Goal: Entertainment & Leisure: Consume media (video, audio)

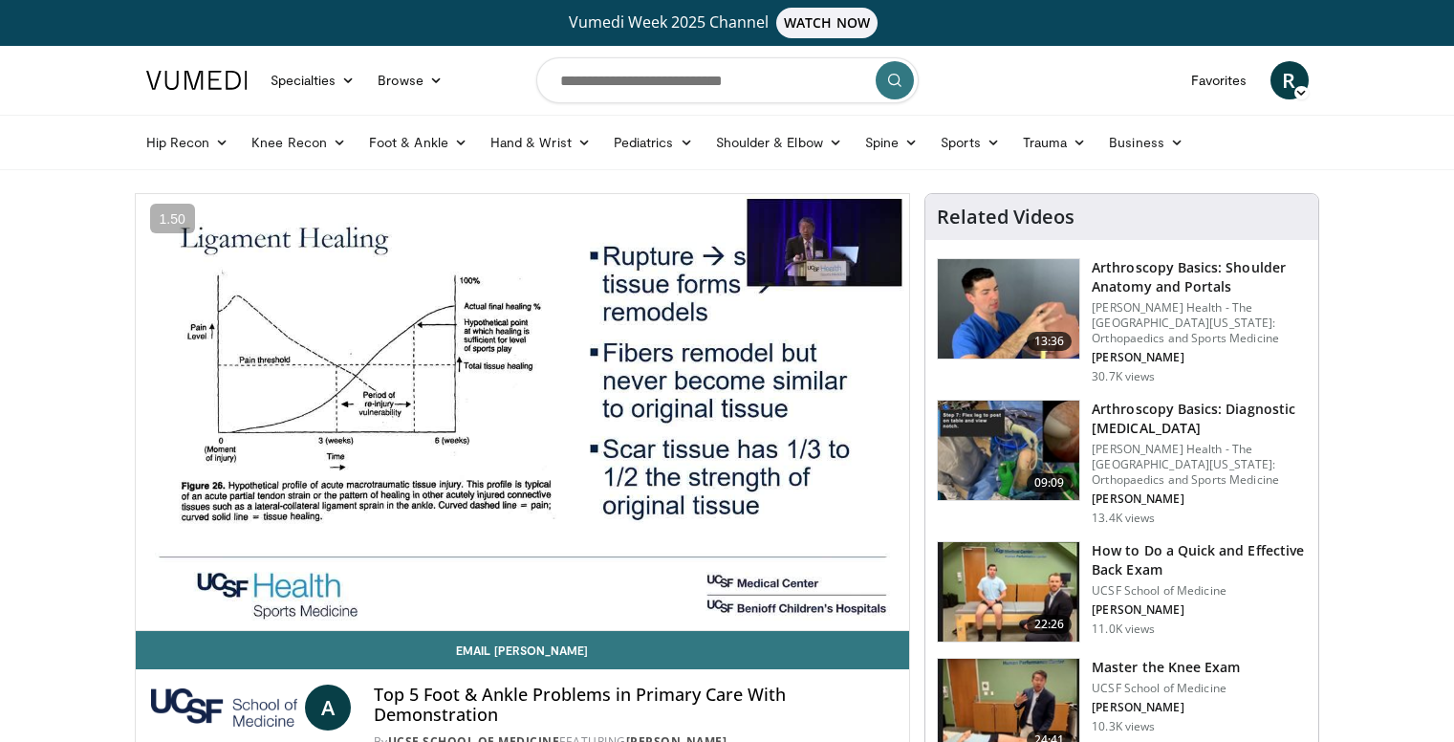
scroll to position [32, 0]
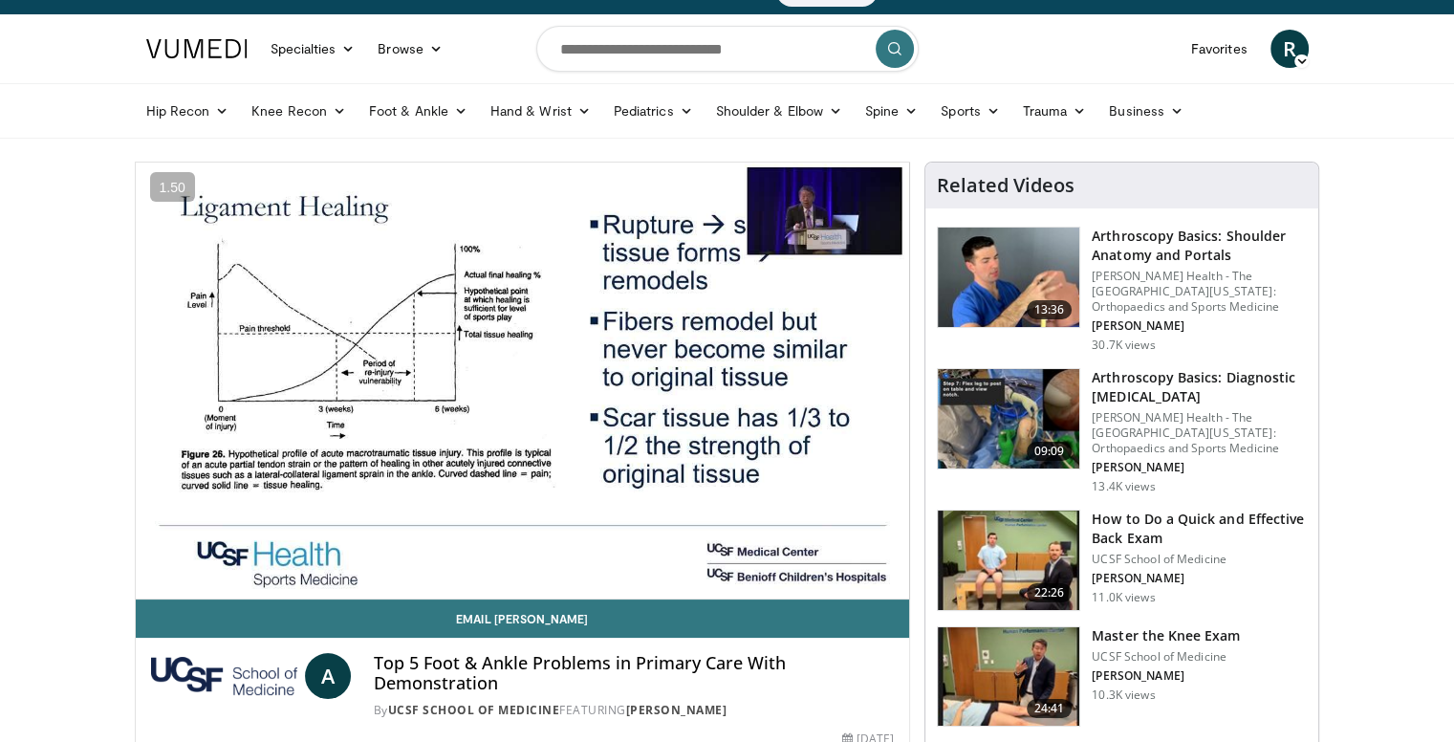
drag, startPoint x: 1355, startPoint y: 263, endPoint x: 1190, endPoint y: 267, distance: 164.5
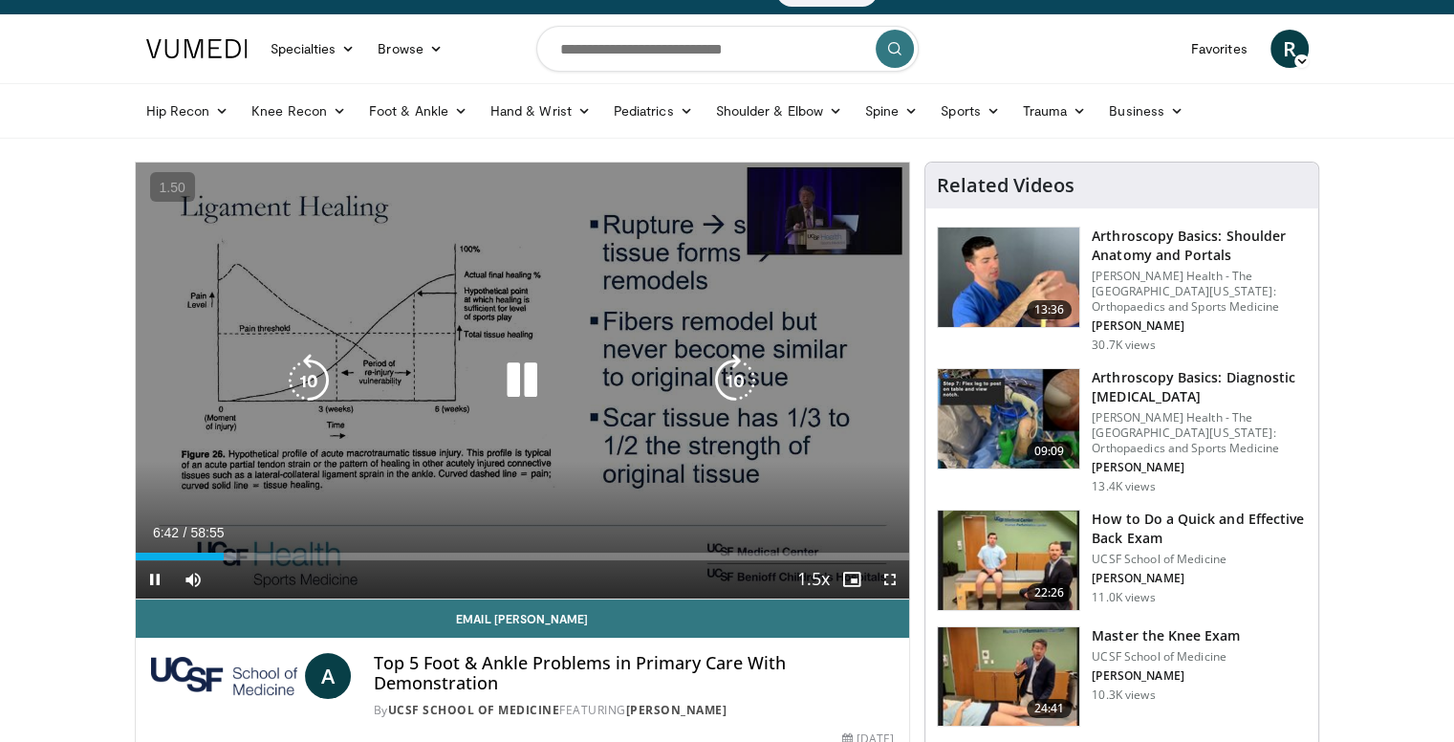
click at [616, 284] on div "10 seconds Tap to unmute" at bounding box center [523, 381] width 774 height 436
click at [552, 390] on div "Video Player" at bounding box center [522, 380] width 465 height 38
click at [529, 386] on icon "Video Player" at bounding box center [522, 381] width 54 height 54
click at [525, 383] on icon "Video Player" at bounding box center [522, 381] width 54 height 54
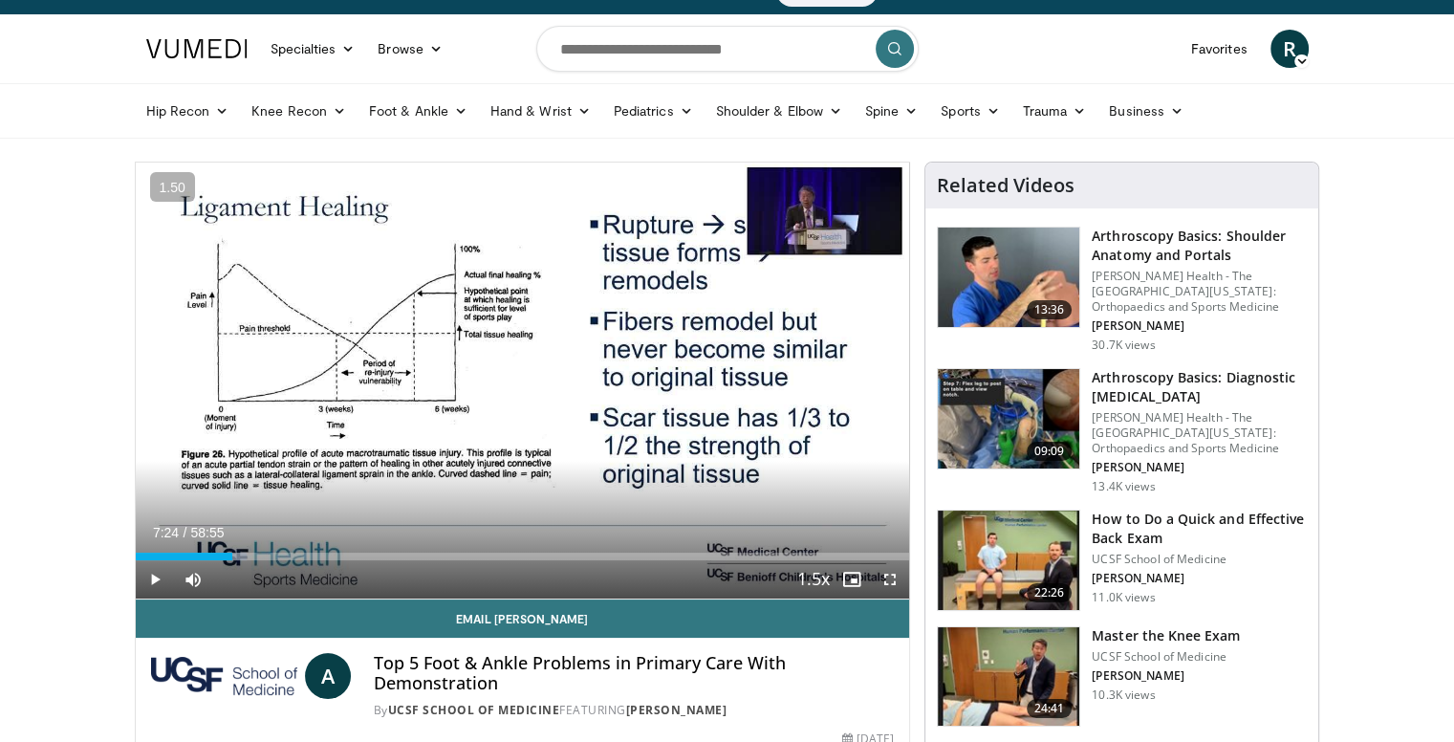
drag, startPoint x: 524, startPoint y: 441, endPoint x: 534, endPoint y: 408, distance: 34.2
click at [534, 408] on div "10 seconds Tap to unmute" at bounding box center [523, 381] width 774 height 436
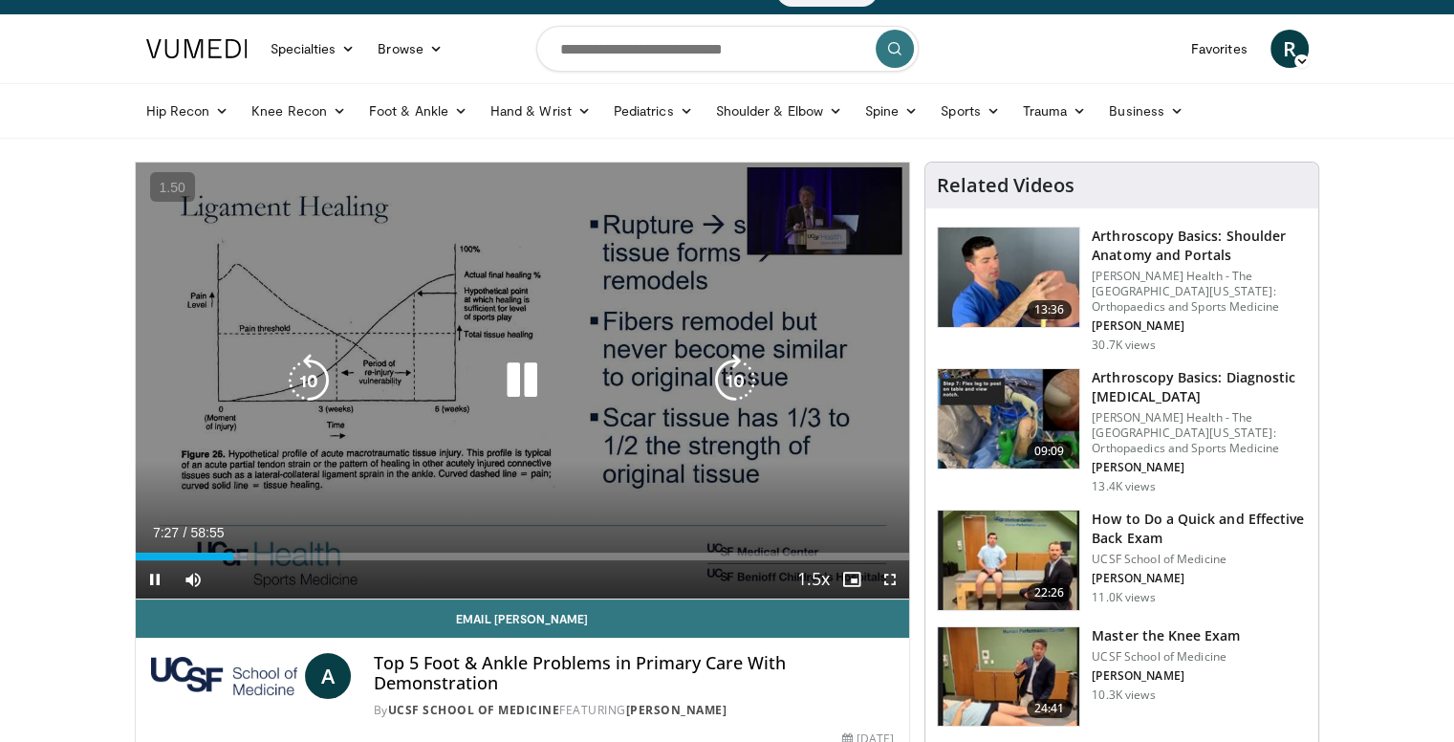
click at [515, 363] on icon "Video Player" at bounding box center [522, 381] width 54 height 54
click at [513, 375] on icon "Video Player" at bounding box center [522, 381] width 54 height 54
click at [628, 298] on div "10 seconds Tap to unmute" at bounding box center [523, 381] width 774 height 436
click at [730, 368] on icon "Video Player" at bounding box center [735, 381] width 54 height 54
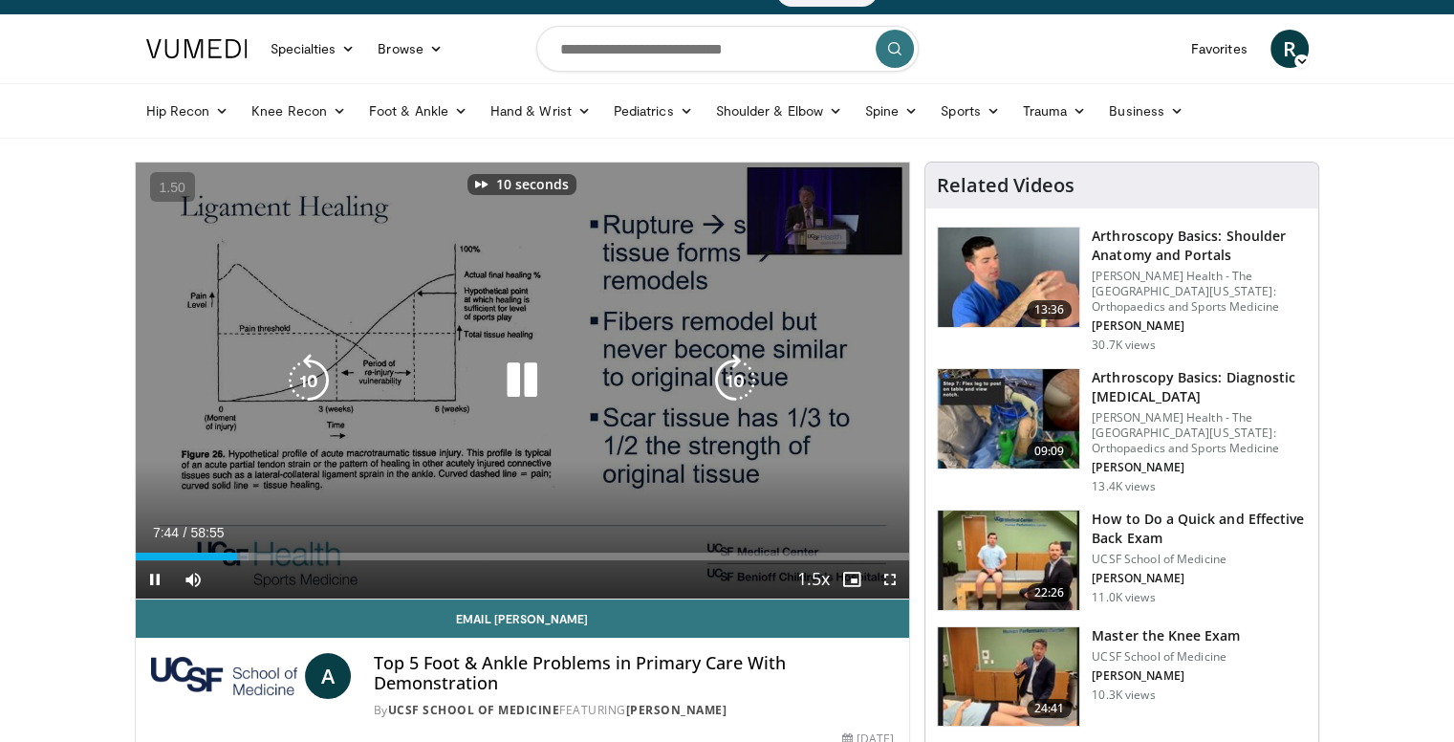
click at [753, 362] on icon "Video Player" at bounding box center [735, 381] width 54 height 54
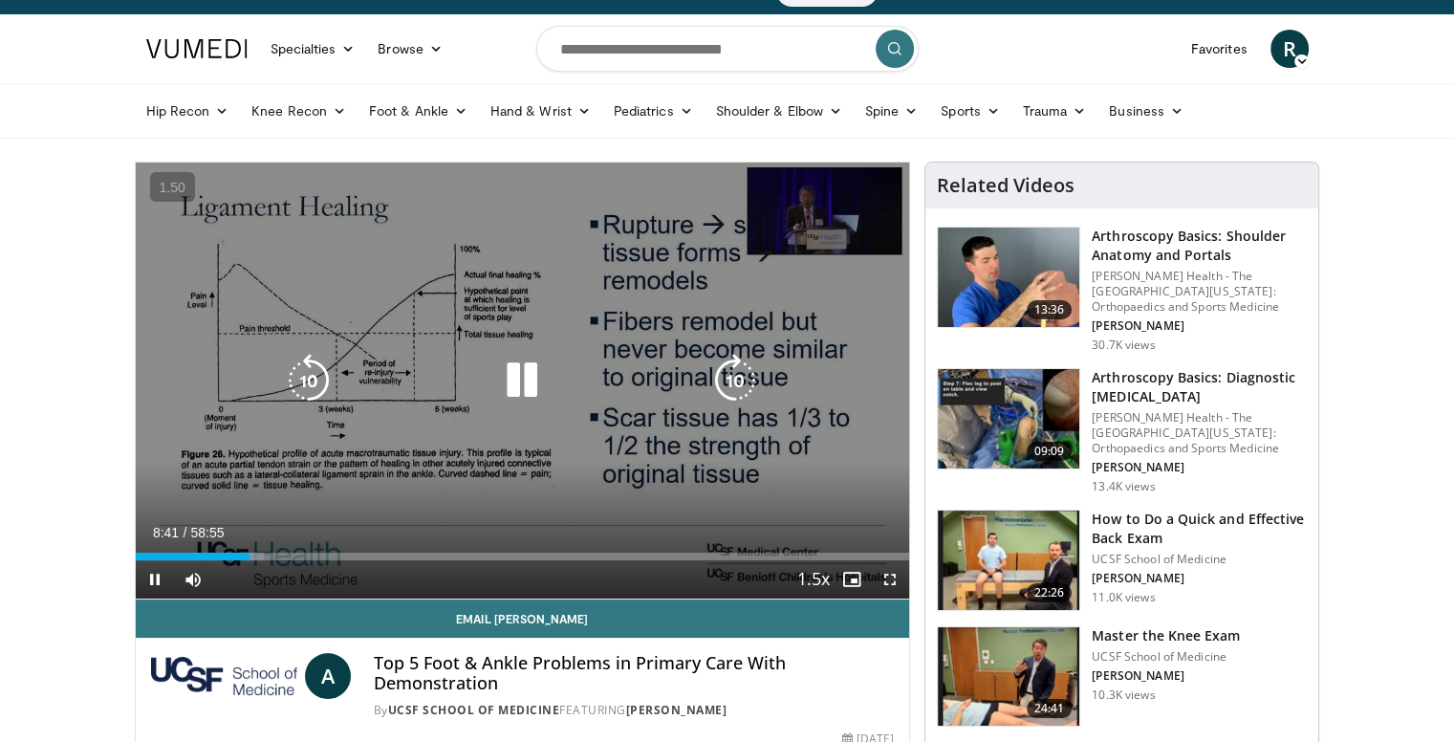
click at [737, 378] on icon "Video Player" at bounding box center [735, 381] width 54 height 54
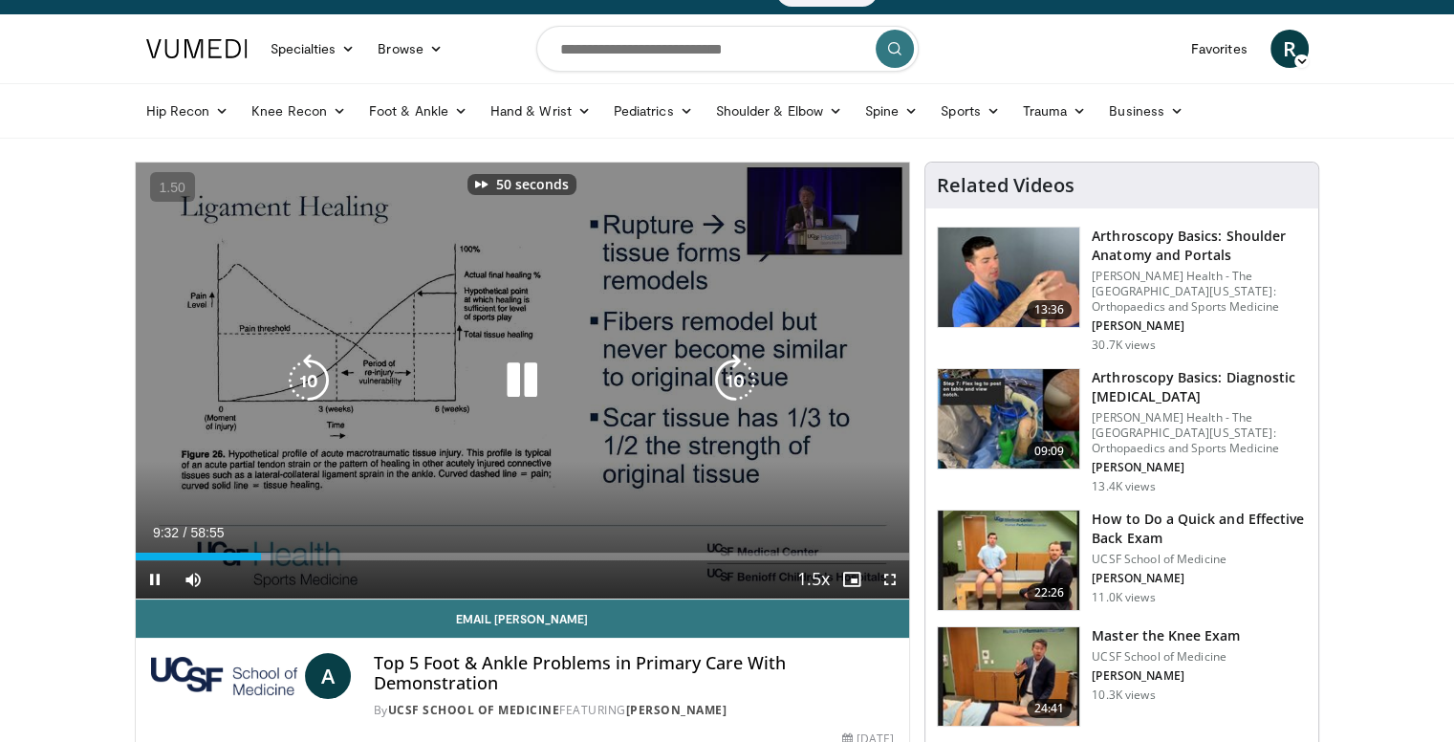
click at [737, 378] on icon "Video Player" at bounding box center [735, 381] width 54 height 54
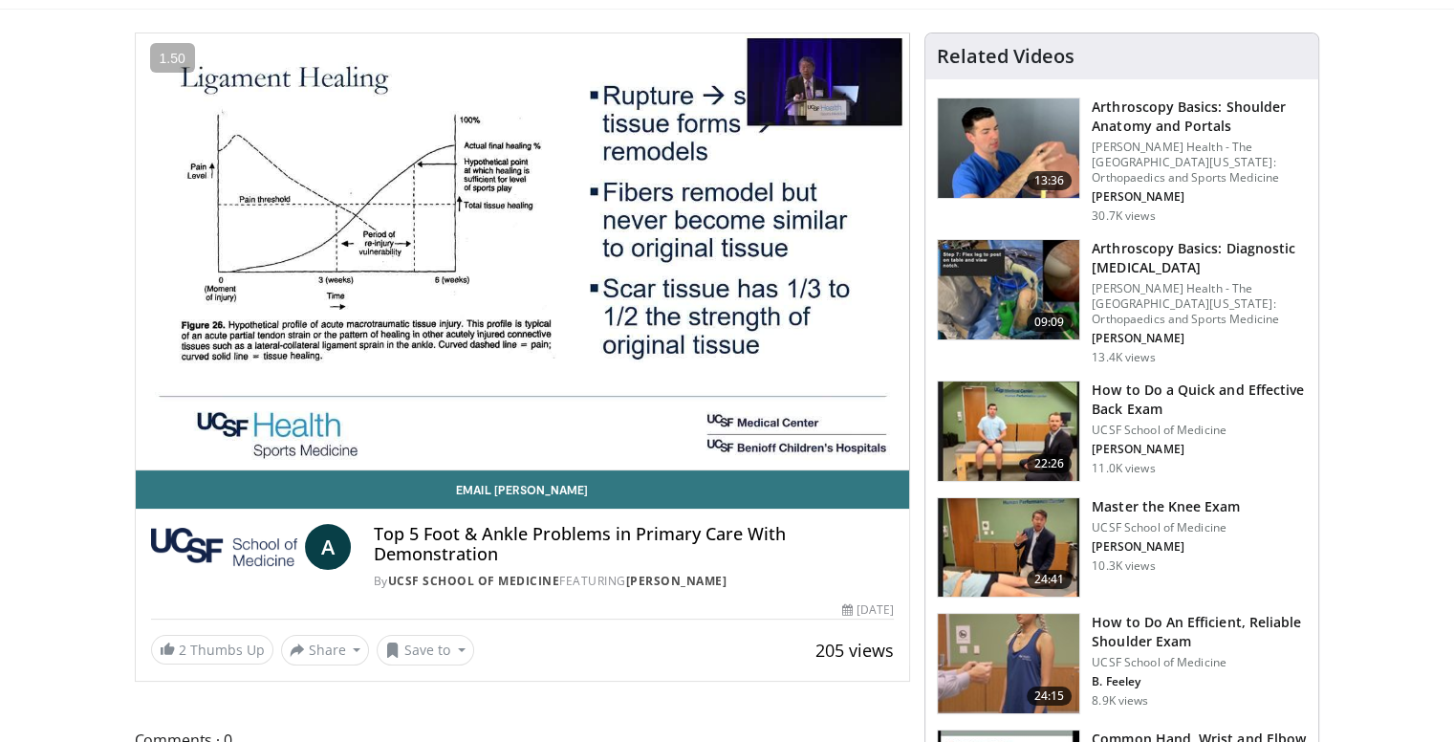
scroll to position [0, 0]
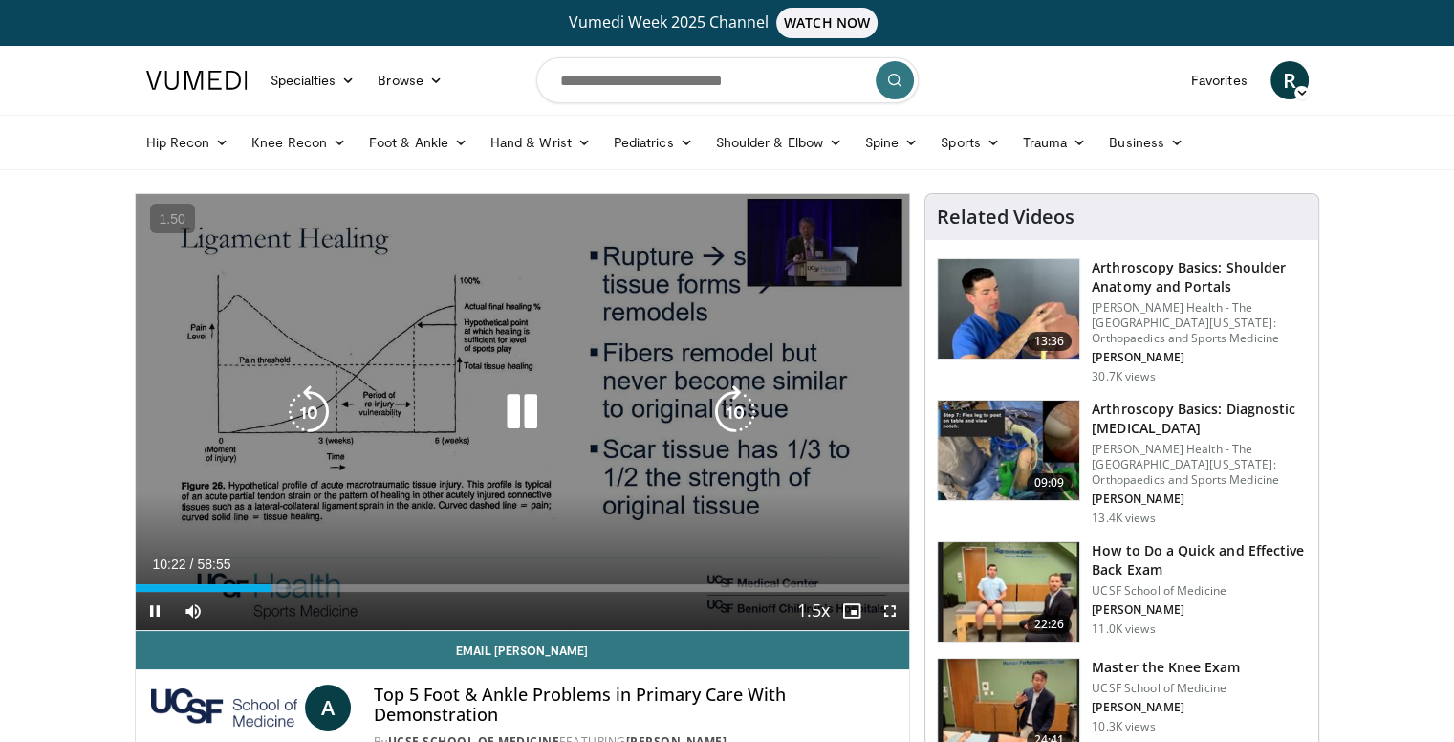
click at [501, 414] on icon "Video Player" at bounding box center [522, 412] width 54 height 54
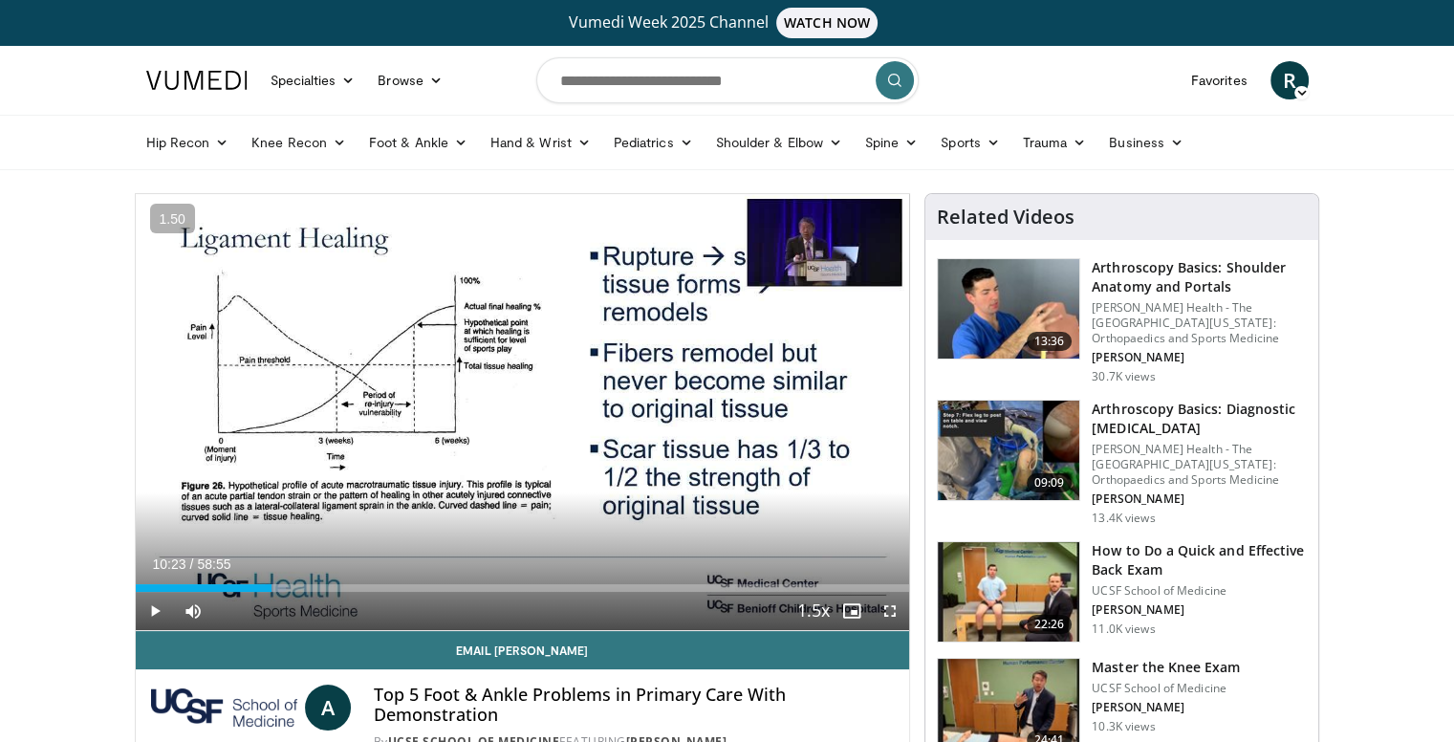
drag, startPoint x: 1420, startPoint y: 391, endPoint x: 1282, endPoint y: 435, distance: 144.5
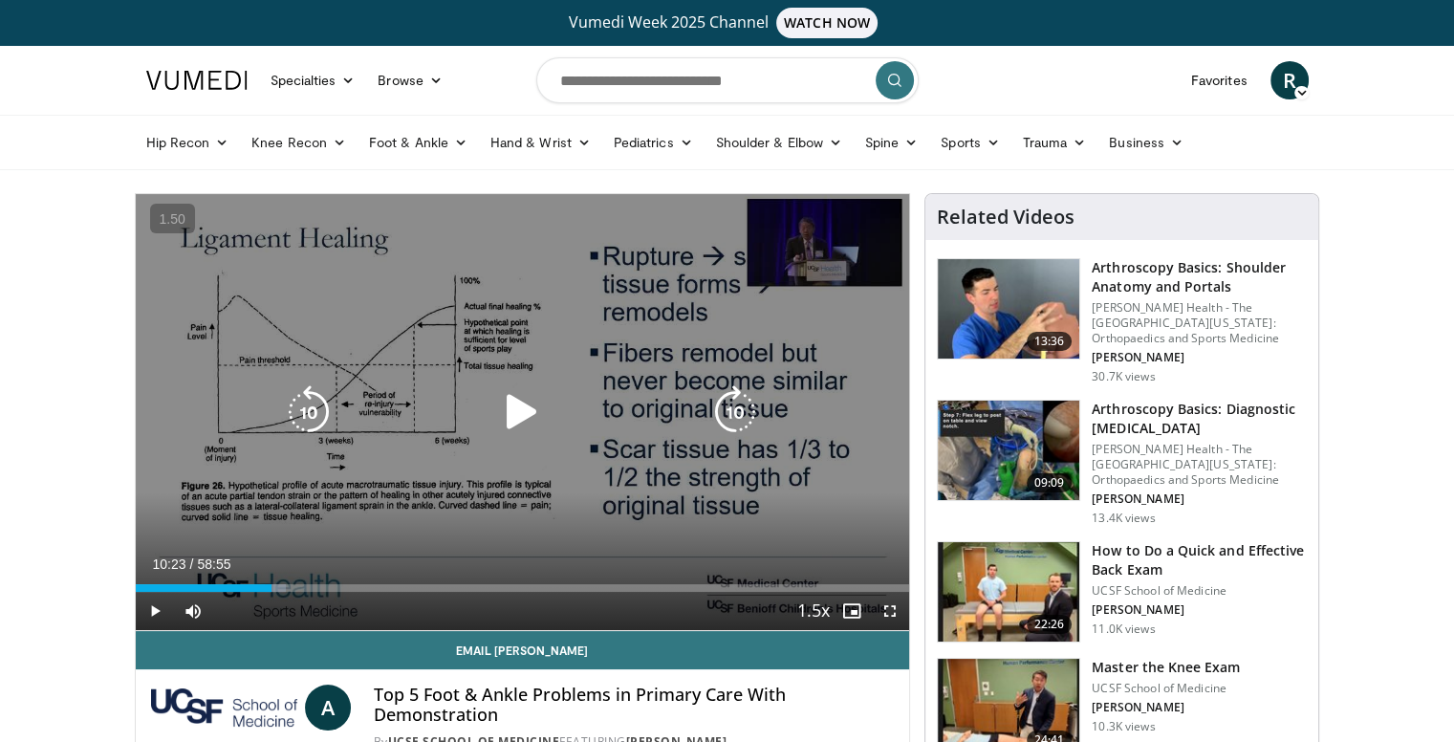
click at [495, 407] on icon "Video Player" at bounding box center [522, 412] width 54 height 54
click at [512, 409] on icon "Video Player" at bounding box center [522, 412] width 54 height 54
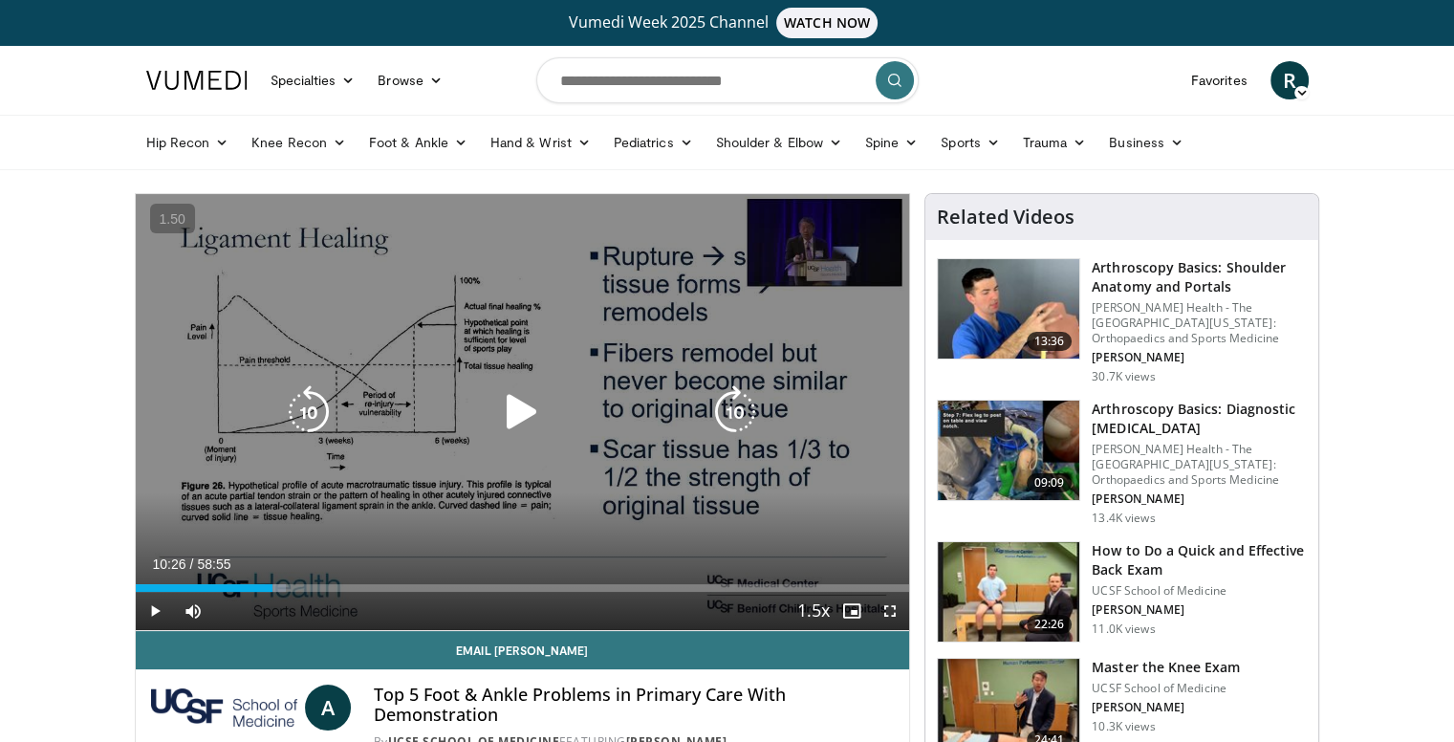
click at [537, 410] on icon "Video Player" at bounding box center [522, 412] width 54 height 54
click at [732, 405] on icon "Video Player" at bounding box center [735, 412] width 54 height 54
click at [297, 414] on icon "Video Player" at bounding box center [309, 412] width 54 height 54
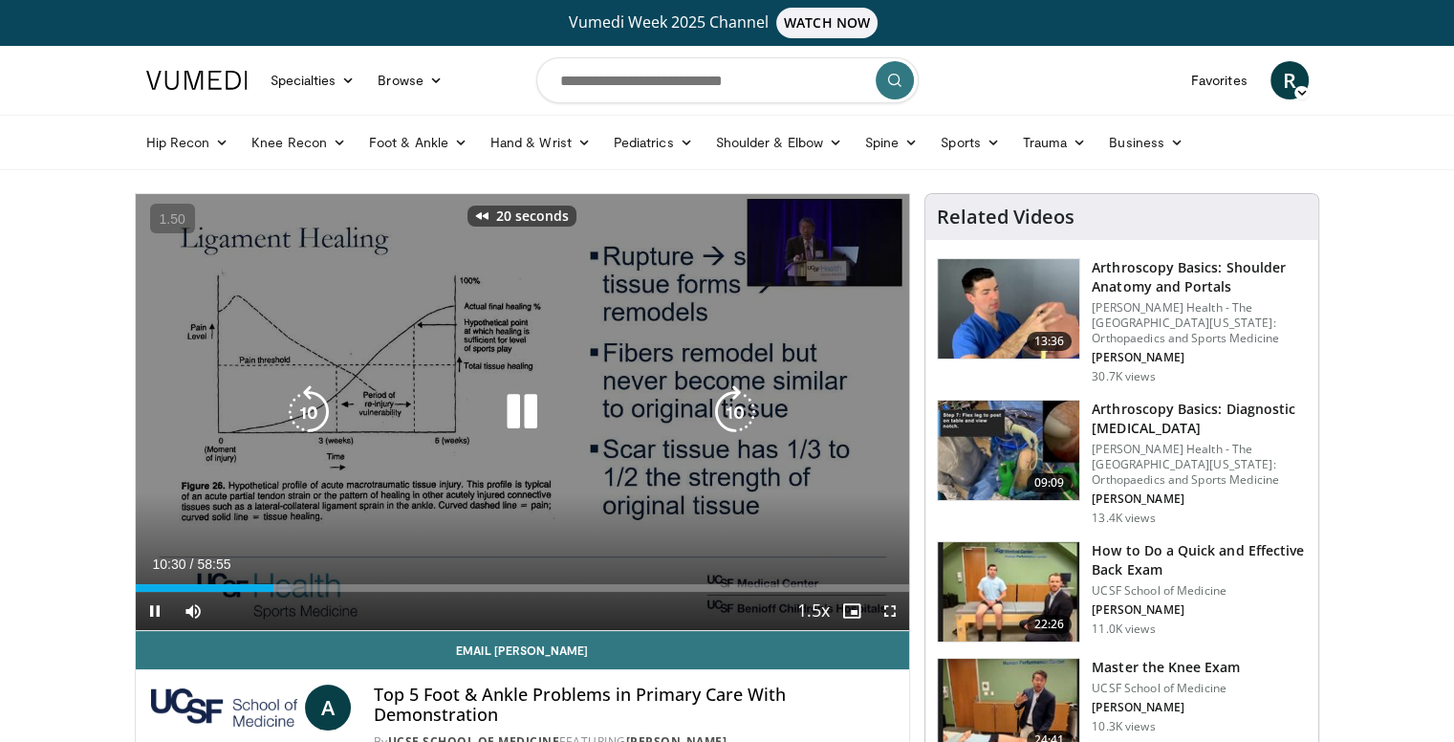
click at [744, 400] on icon "Video Player" at bounding box center [735, 412] width 54 height 54
click at [302, 410] on icon "Video Player" at bounding box center [309, 412] width 54 height 54
click at [308, 411] on icon "Video Player" at bounding box center [309, 412] width 54 height 54
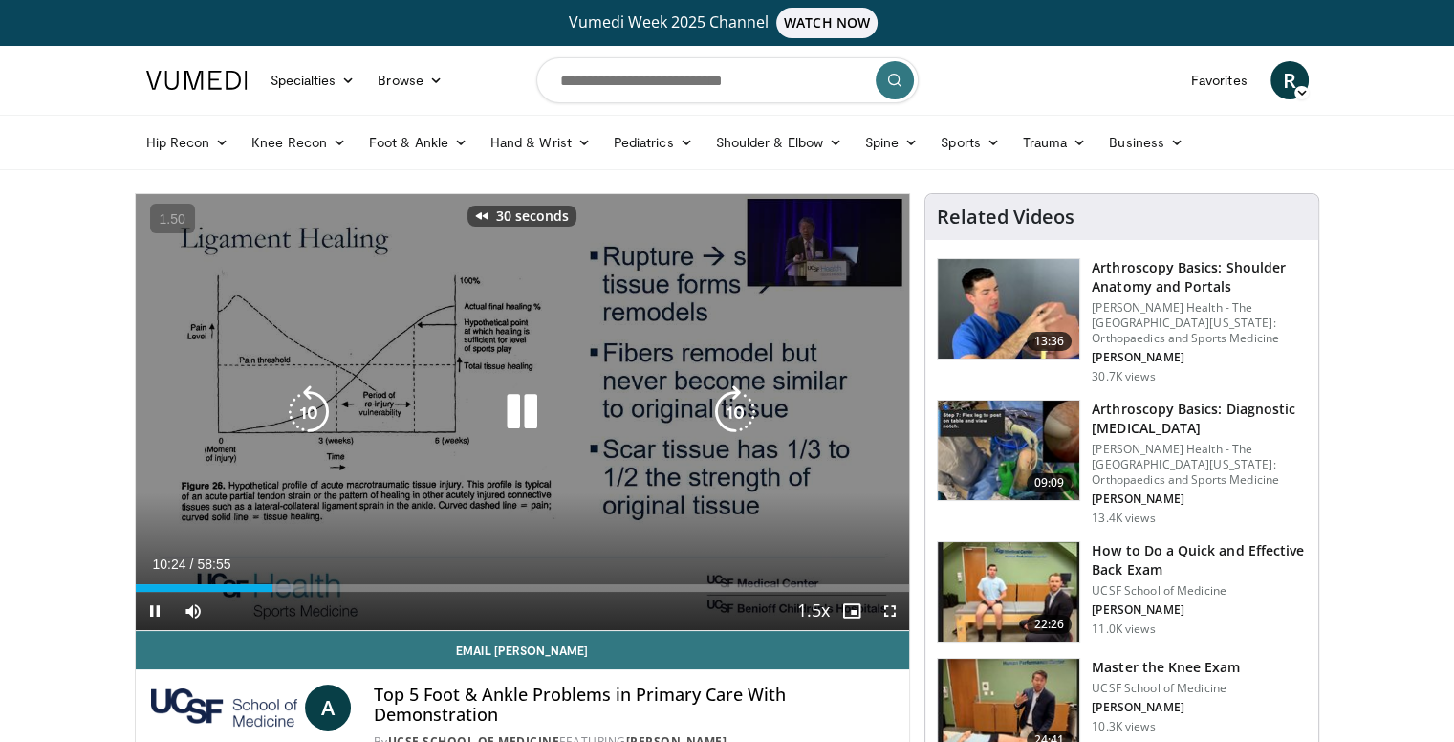
click at [532, 403] on icon "Video Player" at bounding box center [522, 412] width 54 height 54
